Goal: Task Accomplishment & Management: Use online tool/utility

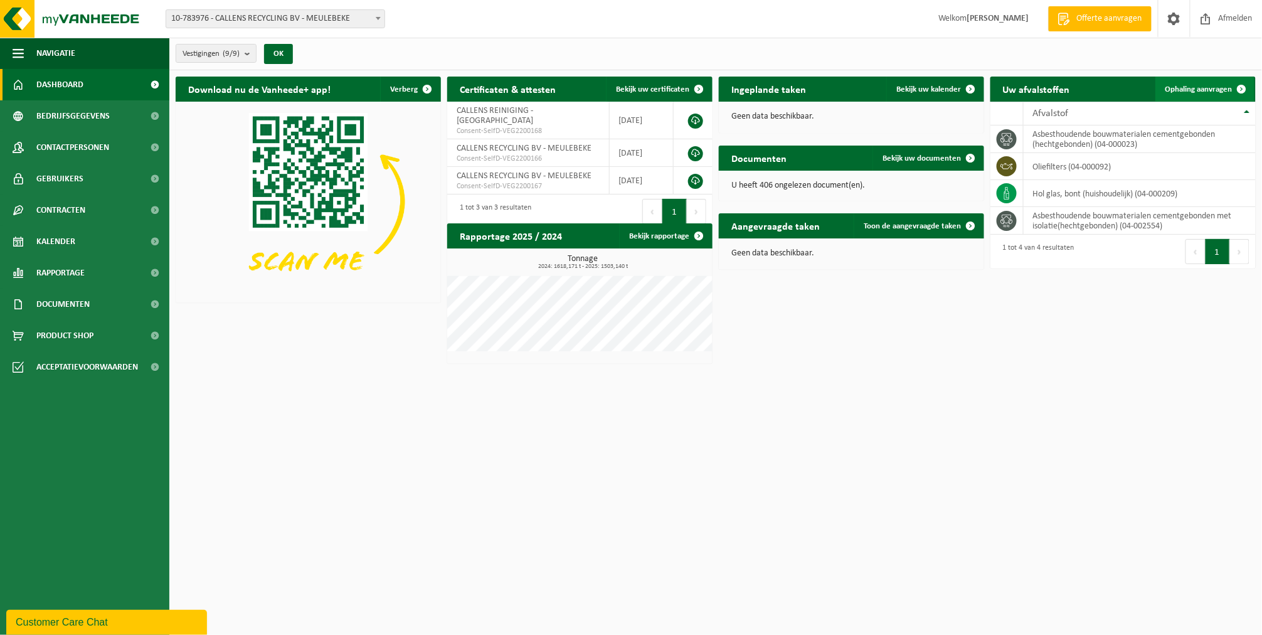
click at [1172, 83] on link "Ophaling aanvragen" at bounding box center [1204, 89] width 99 height 25
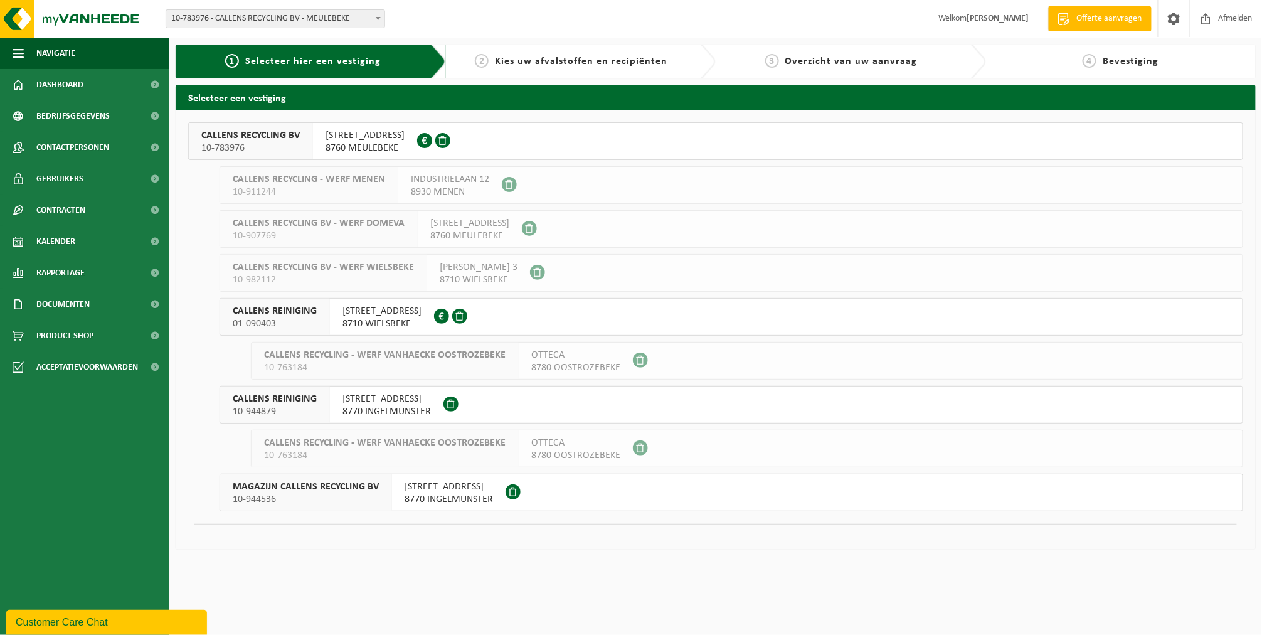
click at [277, 140] on span "CALLENS RECYCLING BV" at bounding box center [250, 135] width 98 height 13
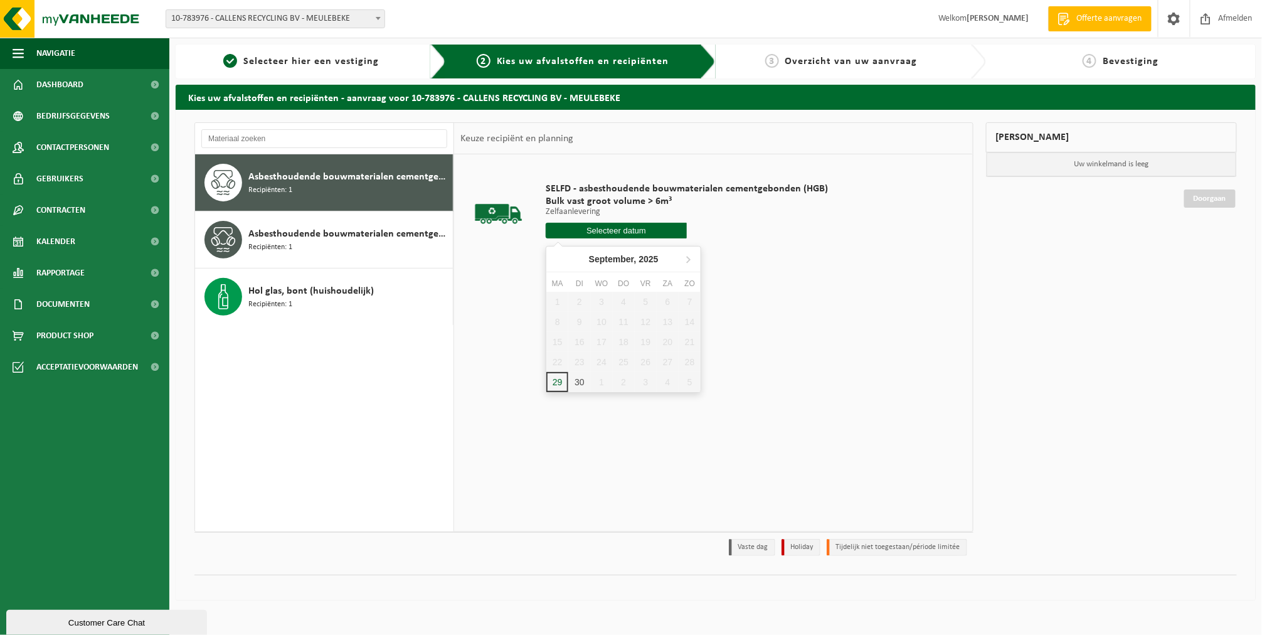
click at [632, 229] on input "text" at bounding box center [616, 231] width 141 height 16
click at [571, 386] on div "30" at bounding box center [579, 382] width 22 height 20
type input "Van 2025-09-30"
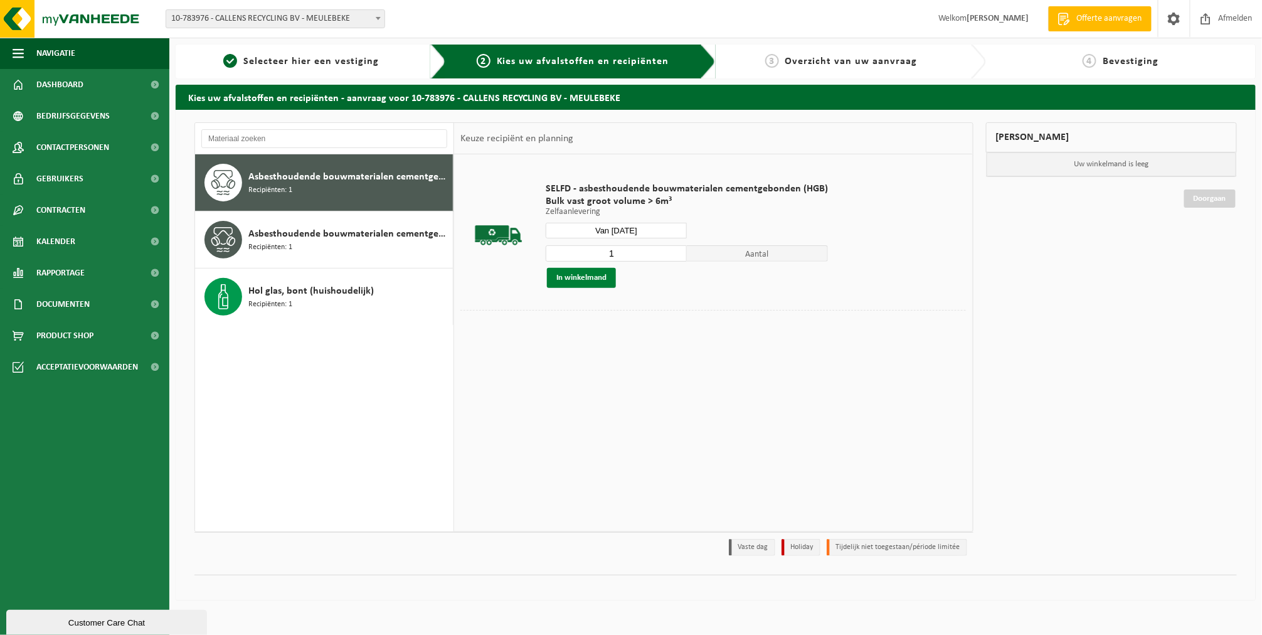
click at [566, 272] on button "In winkelmand" at bounding box center [581, 278] width 69 height 20
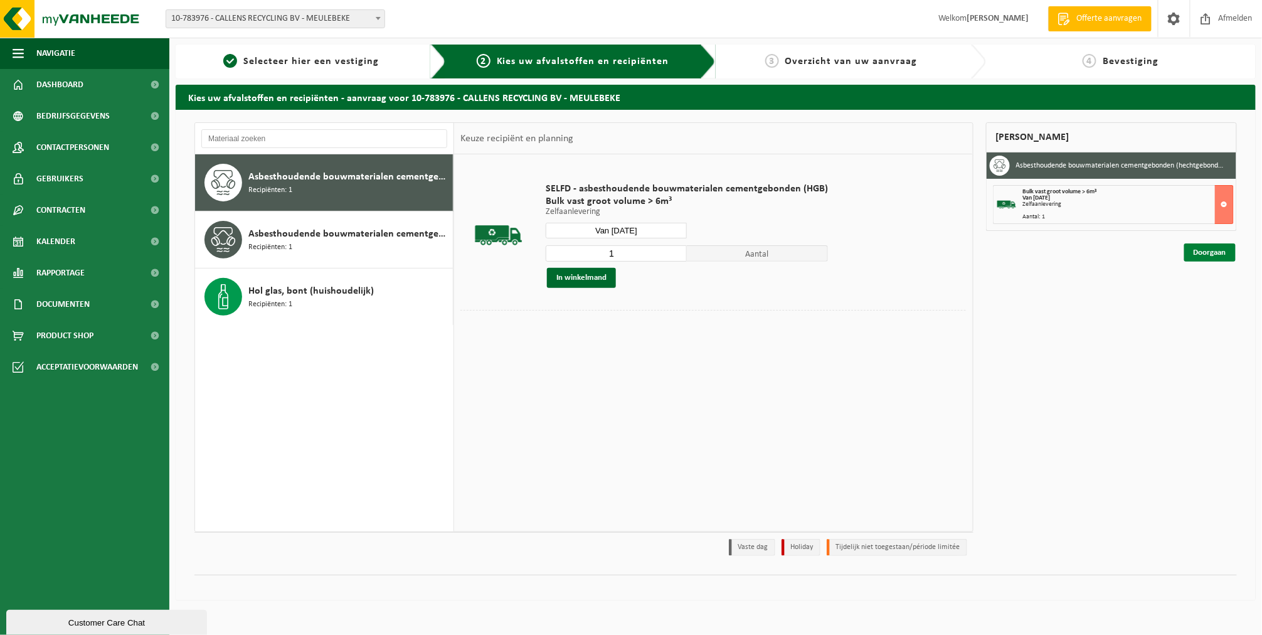
click at [1209, 248] on link "Doorgaan" at bounding box center [1209, 252] width 51 height 18
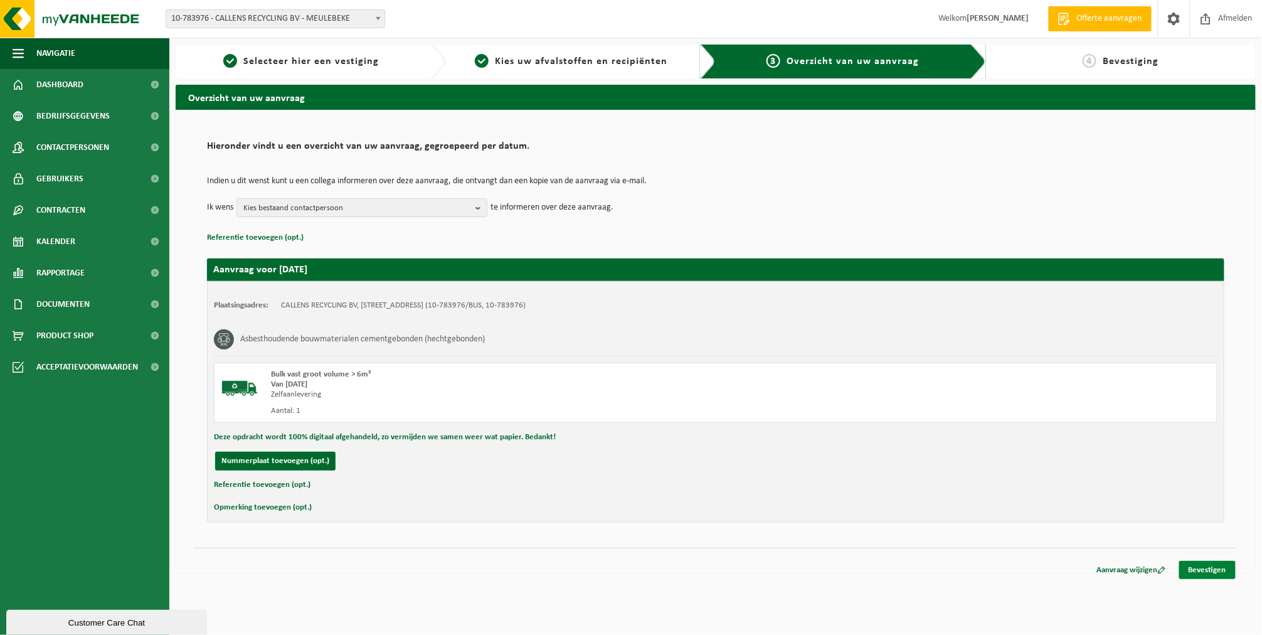
click at [1202, 568] on link "Bevestigen" at bounding box center [1207, 570] width 56 height 18
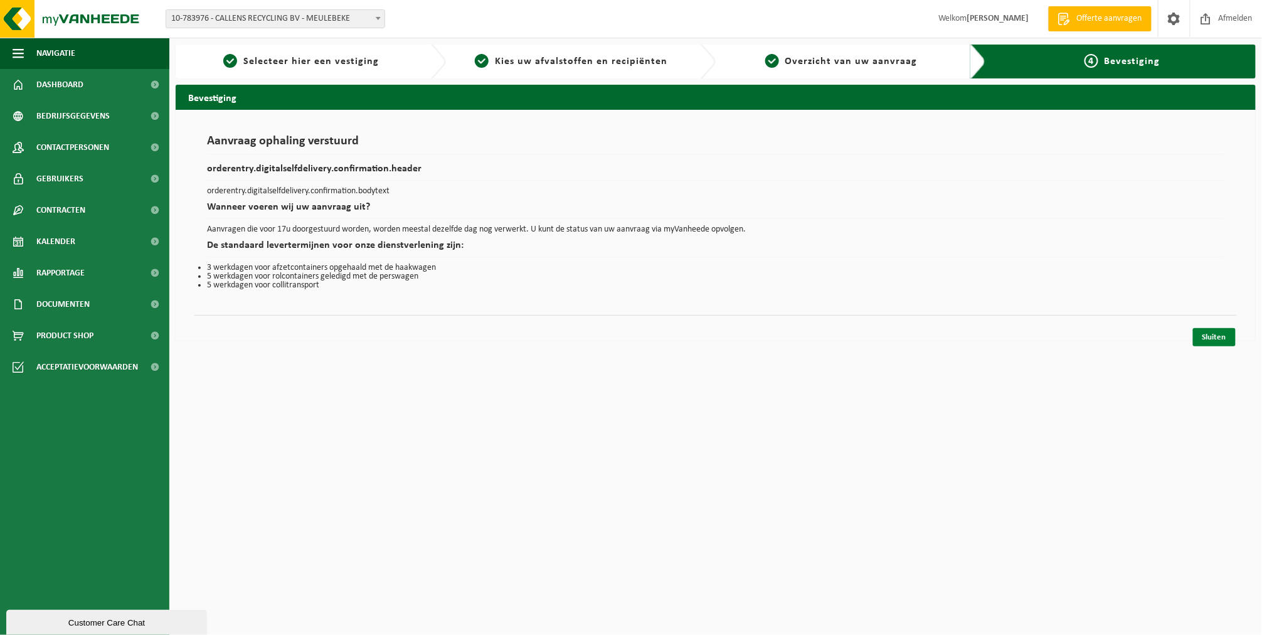
click at [1219, 336] on link "Sluiten" at bounding box center [1214, 337] width 43 height 18
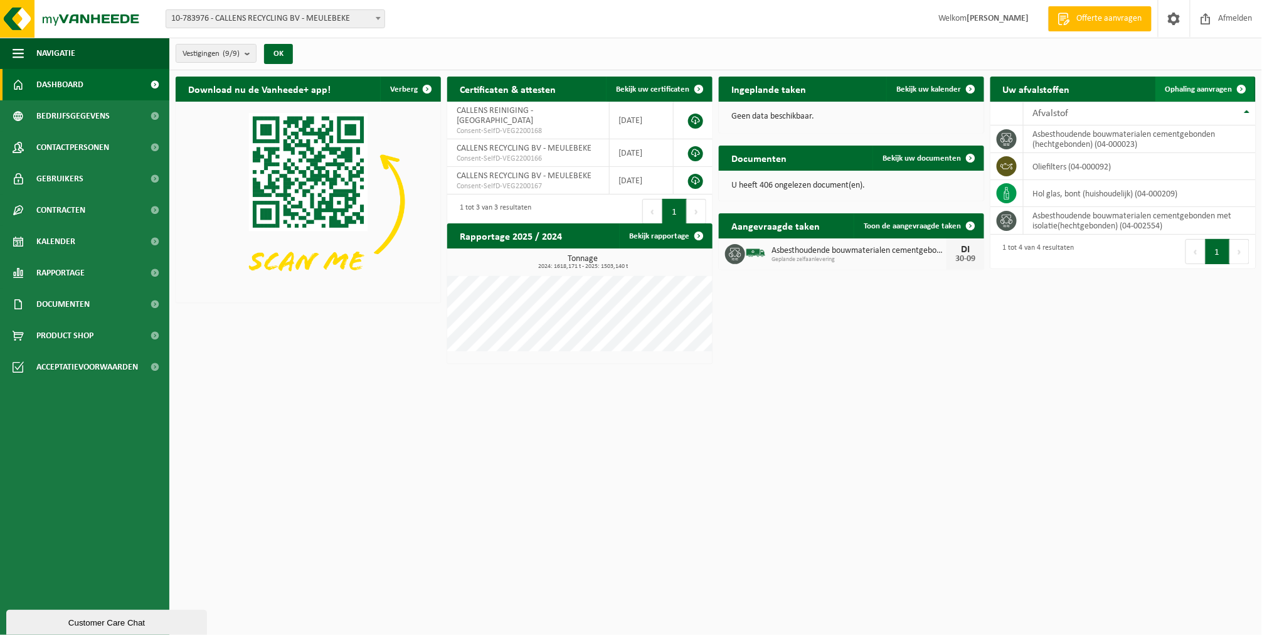
click at [1189, 90] on span "Ophaling aanvragen" at bounding box center [1198, 89] width 67 height 8
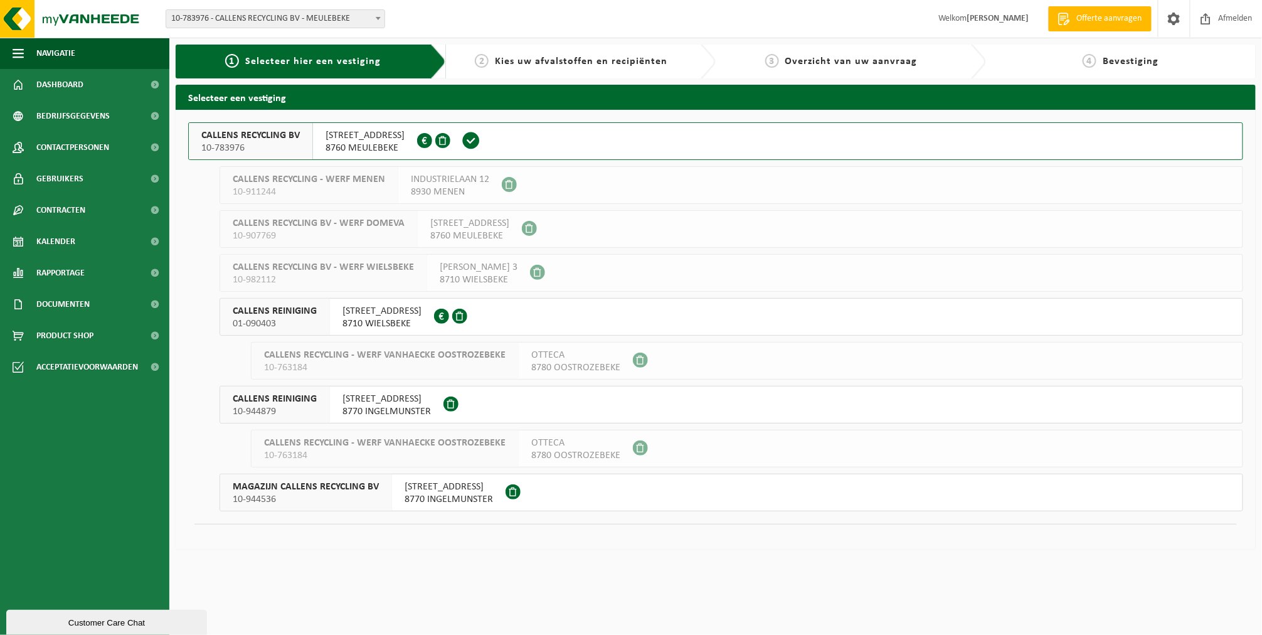
click at [273, 140] on span "CALLENS RECYCLING BV" at bounding box center [250, 135] width 98 height 13
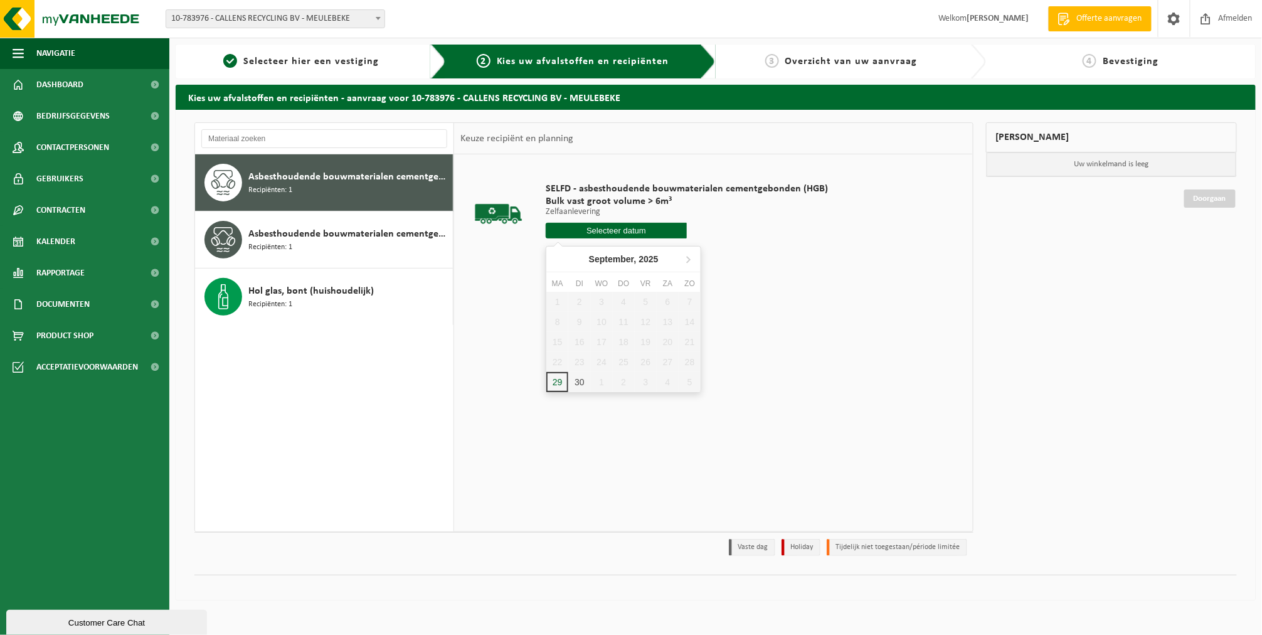
click at [574, 233] on input "text" at bounding box center [616, 231] width 141 height 16
click at [574, 384] on div "30" at bounding box center [579, 382] width 22 height 20
type input "Van 2025-09-30"
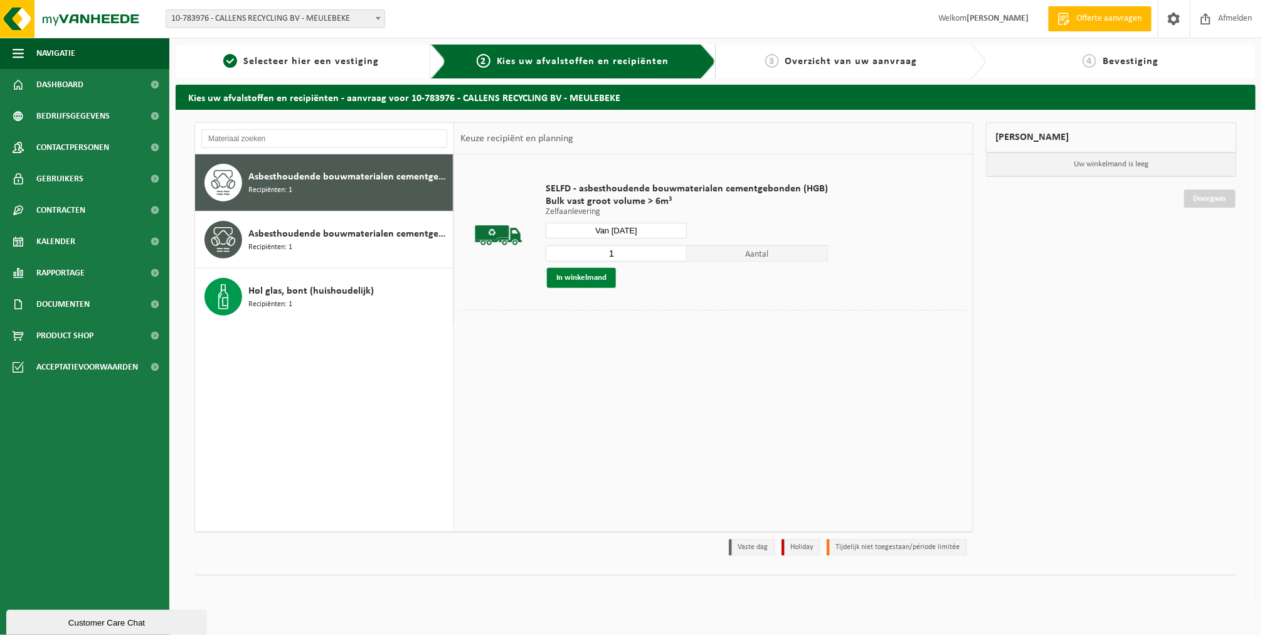
click at [571, 279] on button "In winkelmand" at bounding box center [581, 278] width 69 height 20
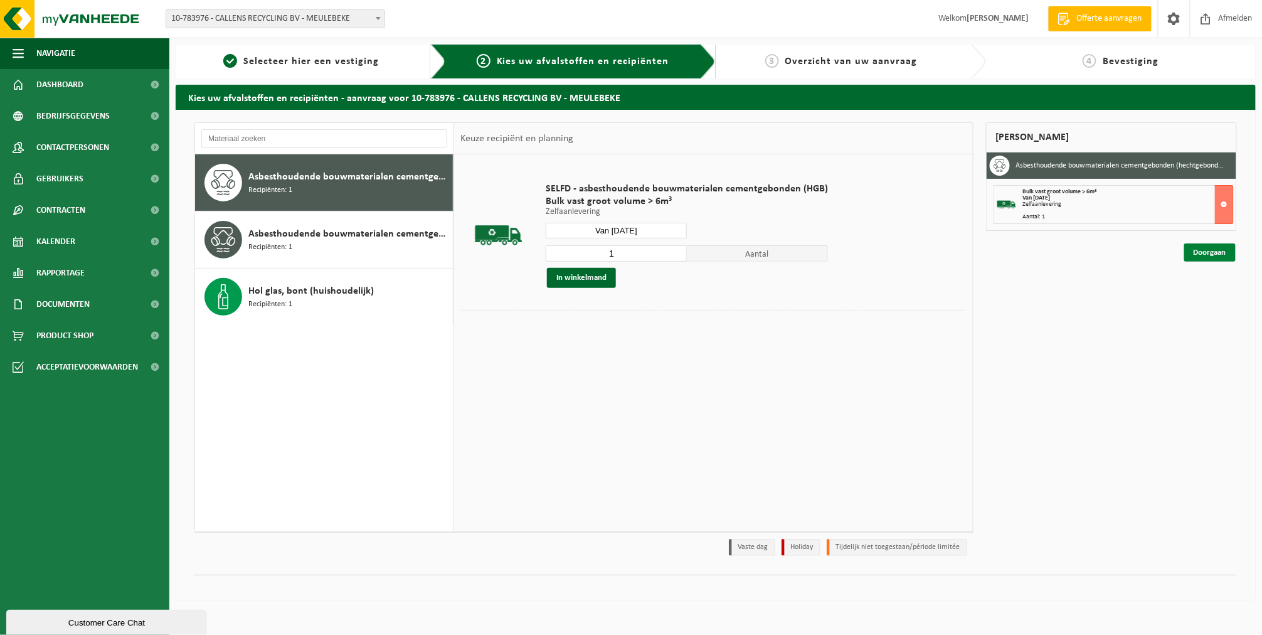
click at [1198, 258] on link "Doorgaan" at bounding box center [1209, 252] width 51 height 18
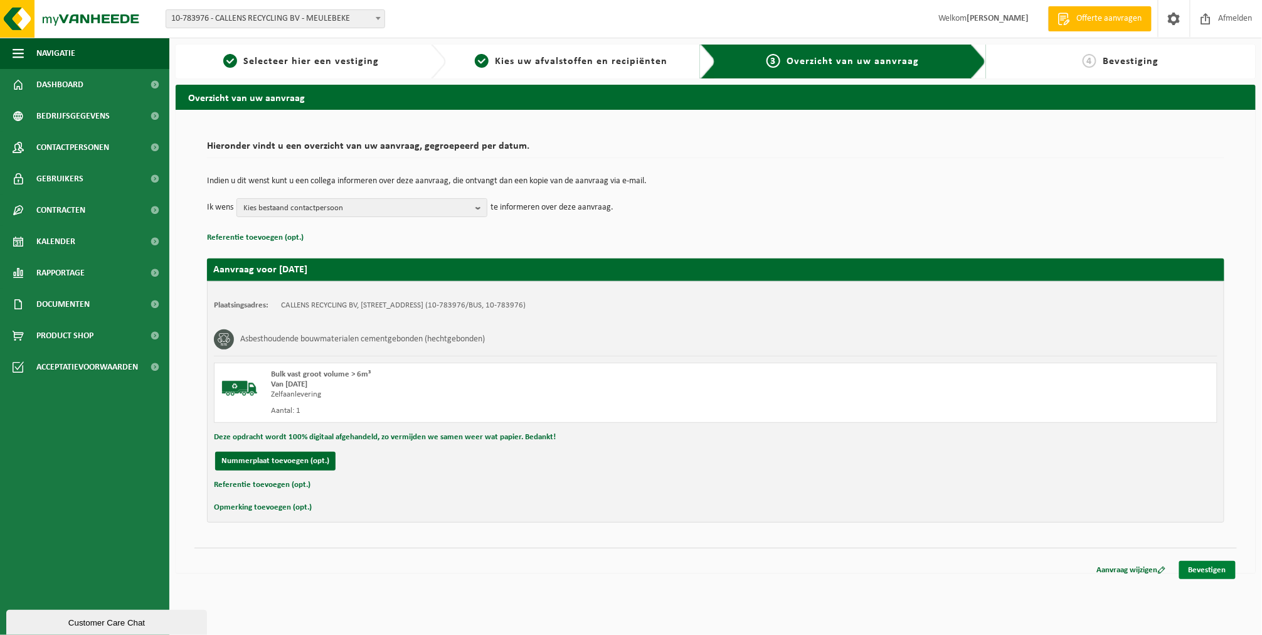
click at [1190, 569] on link "Bevestigen" at bounding box center [1207, 570] width 56 height 18
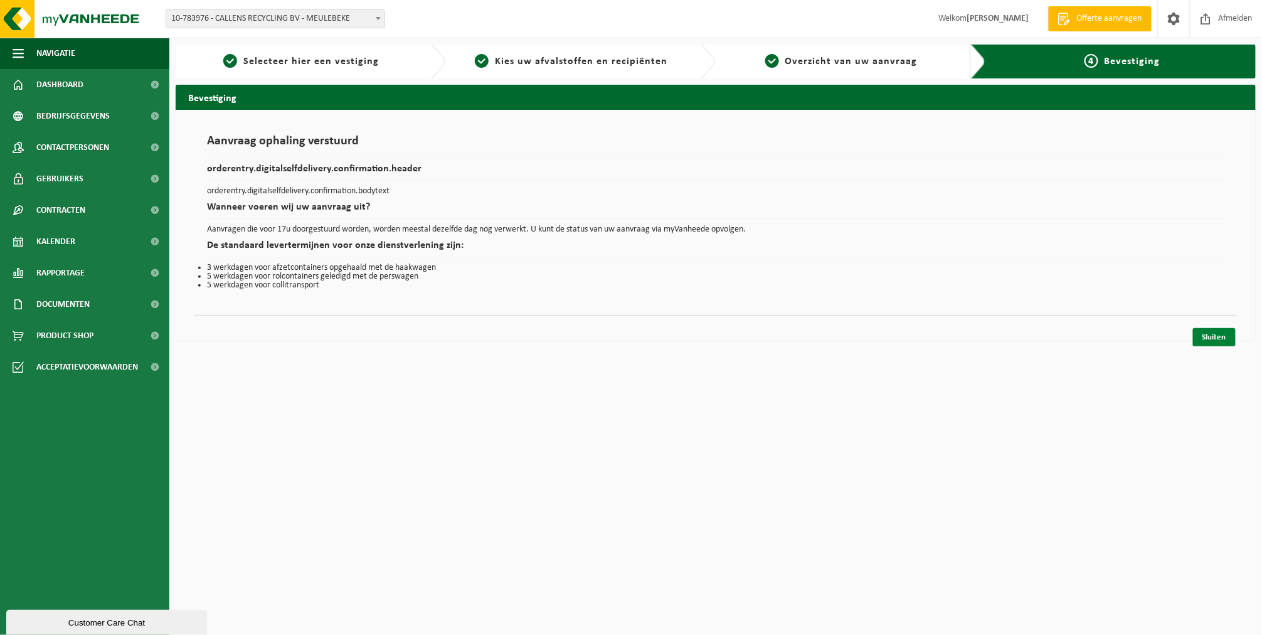
click at [1211, 330] on link "Sluiten" at bounding box center [1214, 337] width 43 height 18
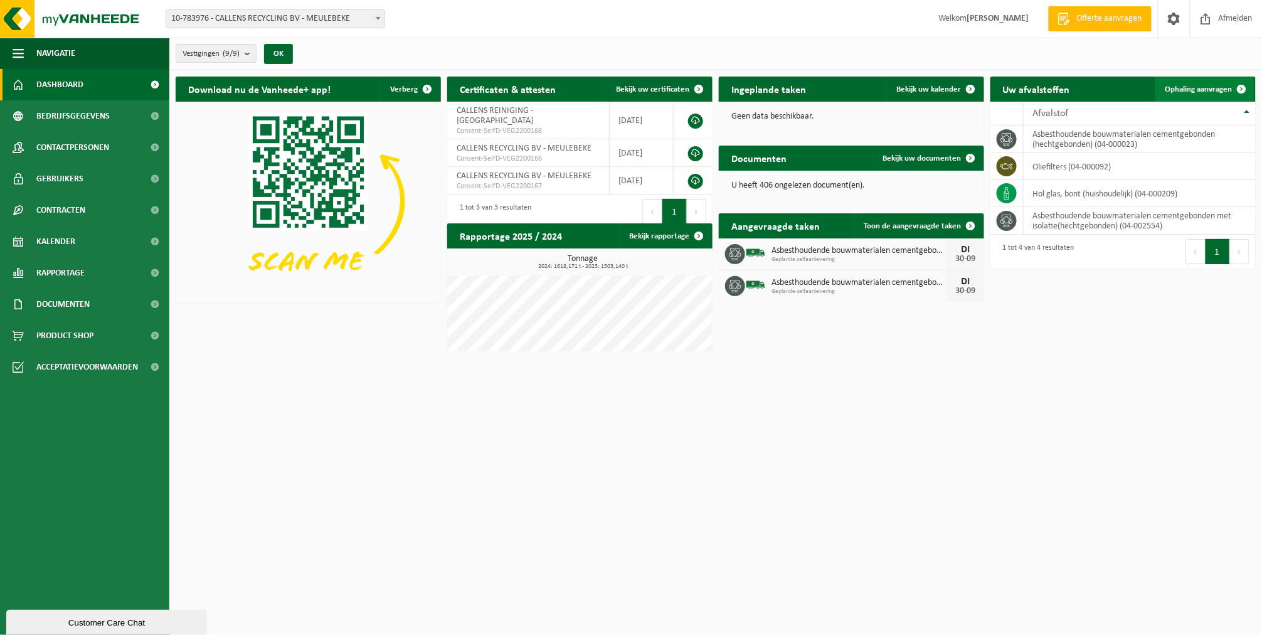
click at [1178, 86] on span "Ophaling aanvragen" at bounding box center [1198, 89] width 67 height 8
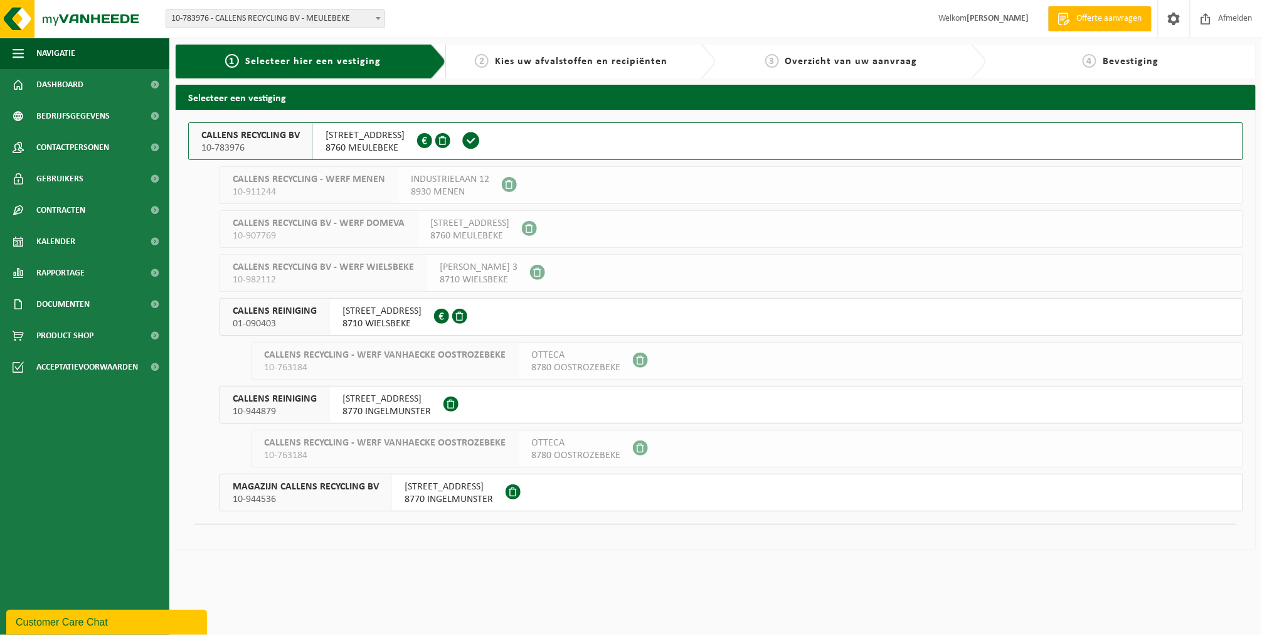
click at [346, 140] on span "SPILLEBOSSTRAAT 1" at bounding box center [364, 135] width 79 height 13
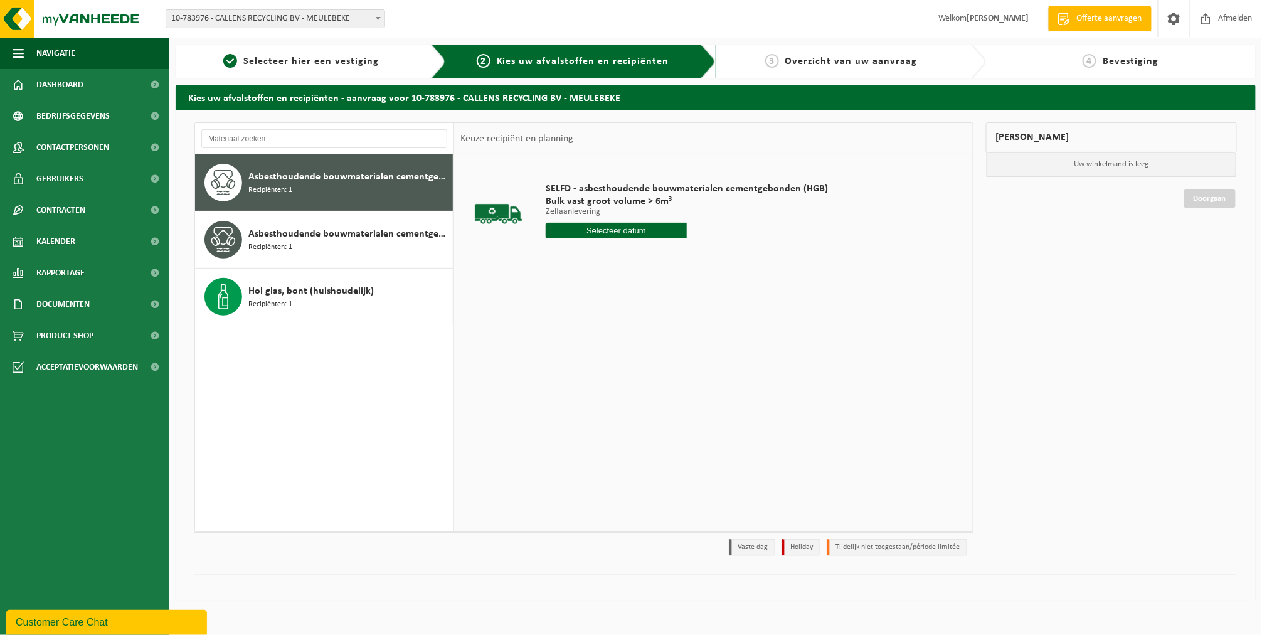
click at [600, 227] on input "text" at bounding box center [616, 231] width 141 height 16
click at [573, 380] on div "30" at bounding box center [579, 382] width 22 height 20
type input "Van 2025-09-30"
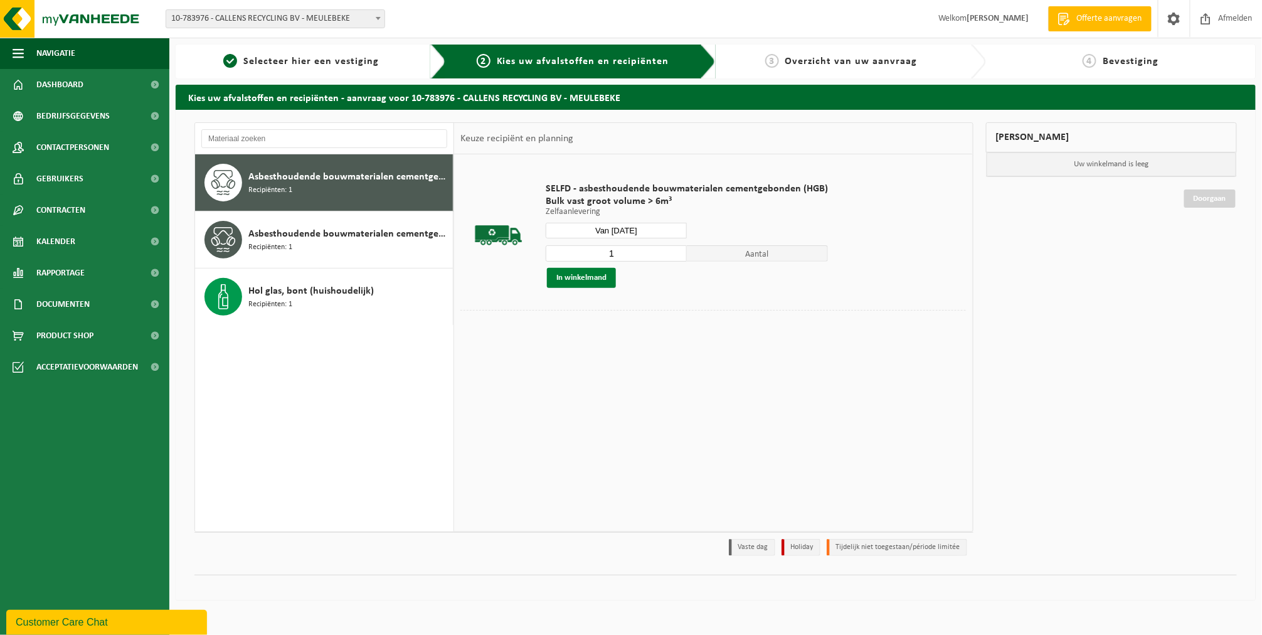
click at [565, 286] on button "In winkelmand" at bounding box center [581, 278] width 69 height 20
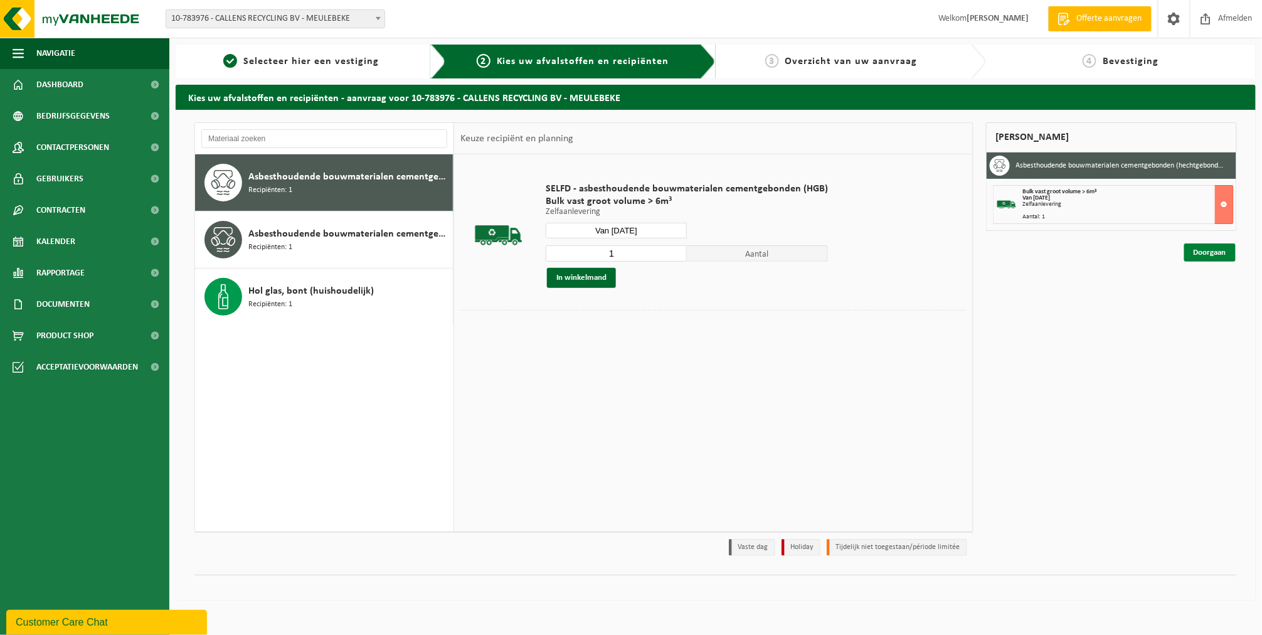
click at [1208, 258] on link "Doorgaan" at bounding box center [1209, 252] width 51 height 18
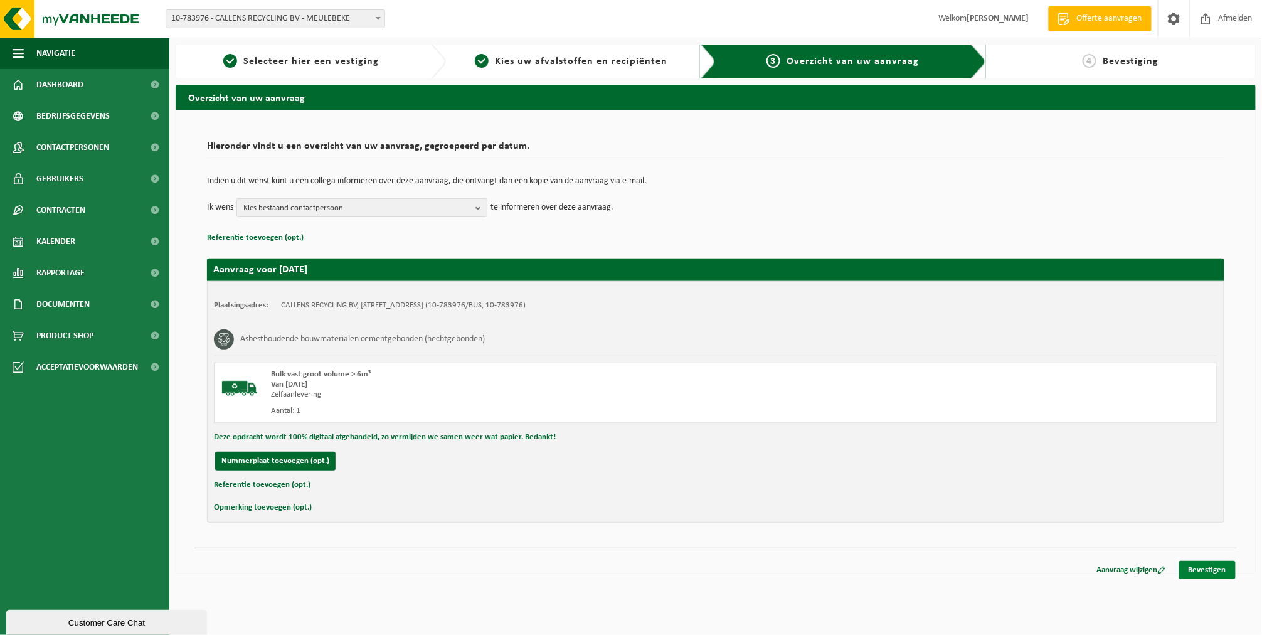
click at [1193, 574] on link "Bevestigen" at bounding box center [1207, 570] width 56 height 18
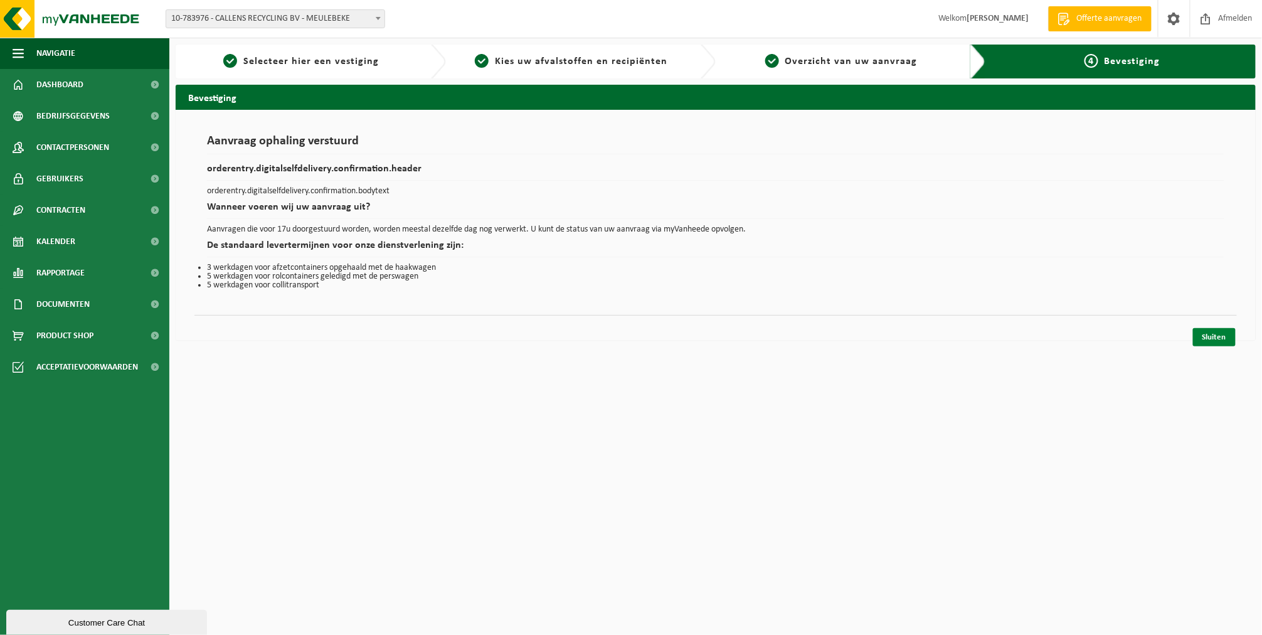
click at [1218, 333] on link "Sluiten" at bounding box center [1214, 337] width 43 height 18
